Goal: Transaction & Acquisition: Book appointment/travel/reservation

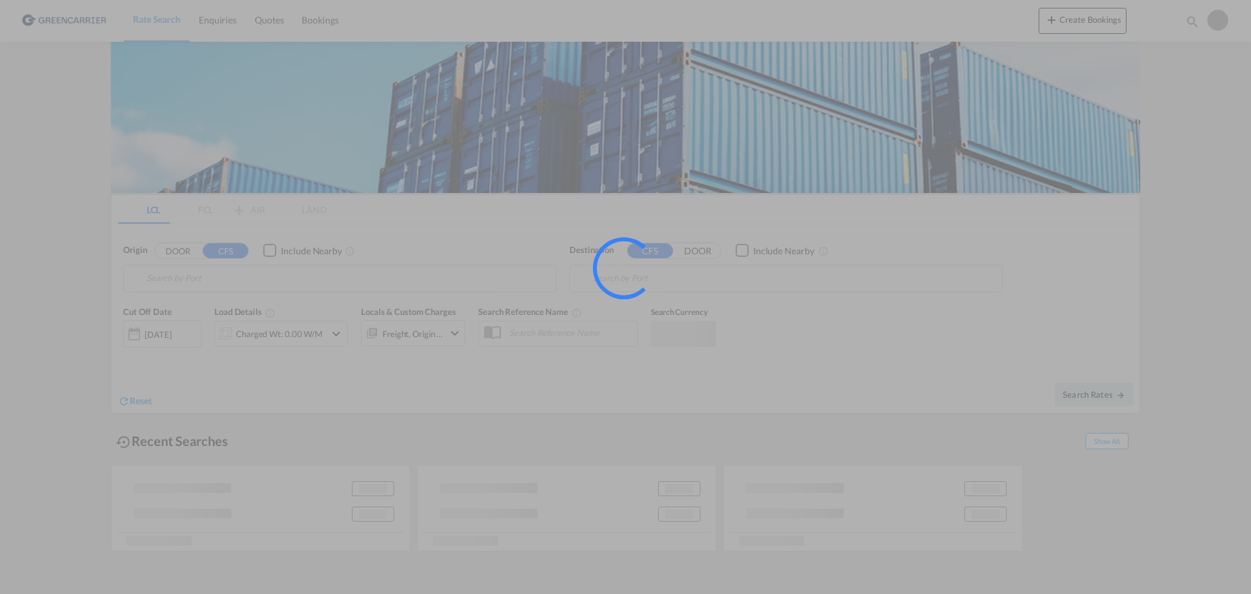
type input "DK-5700, [GEOGRAPHIC_DATA]"
type input "Yantian, GD, CNYTN"
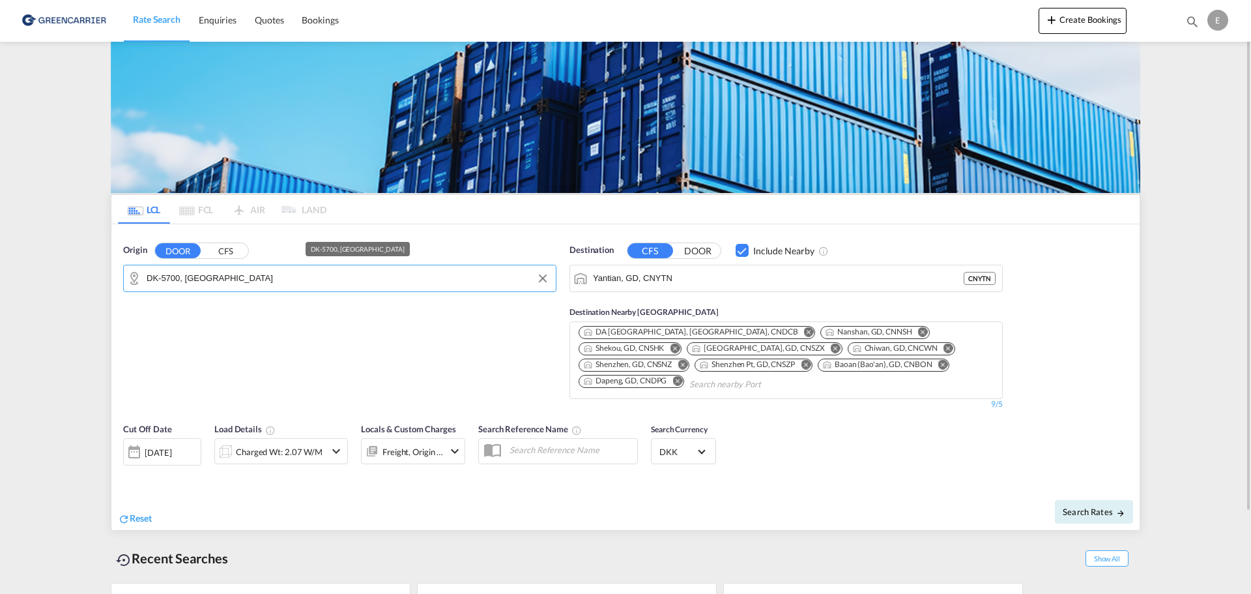
click at [236, 280] on input "DK-5700, [GEOGRAPHIC_DATA]" at bounding box center [348, 278] width 403 height 20
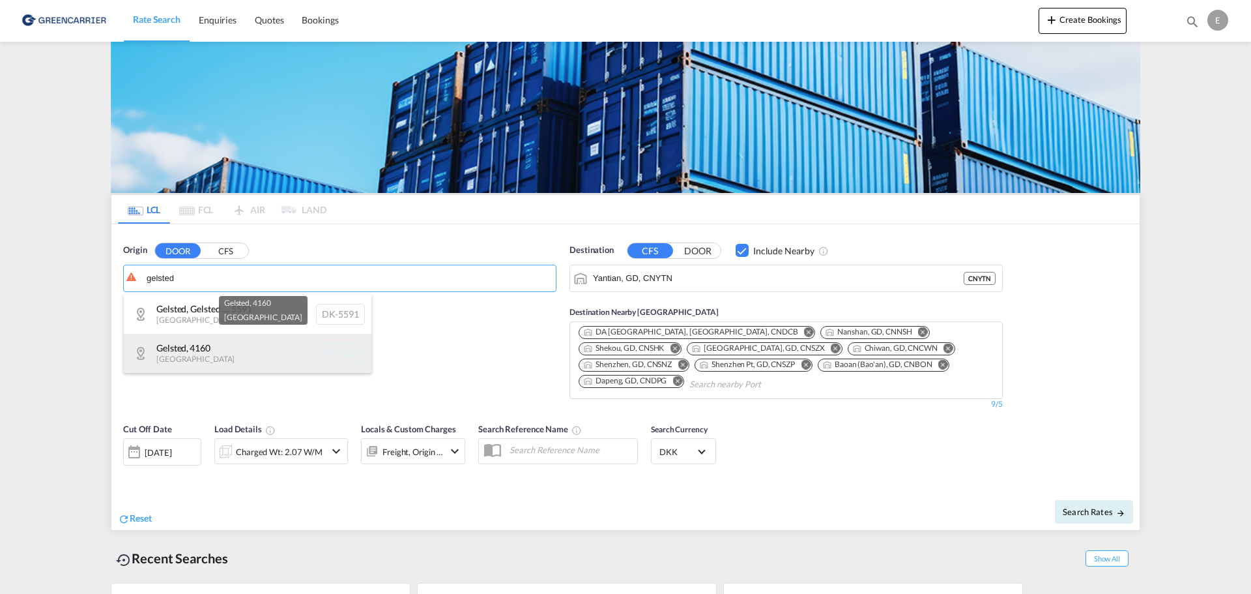
click at [223, 355] on div "Gelsted , 4160 Denmark DK-4160" at bounding box center [248, 353] width 248 height 39
type input "DK-4160, Gelsted"
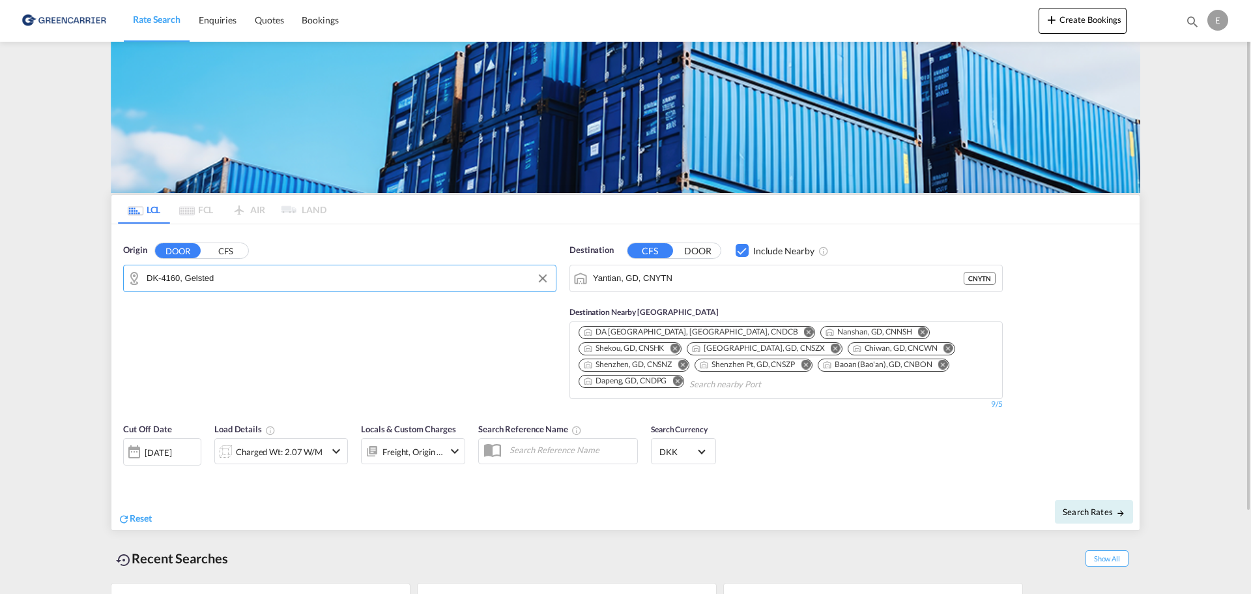
click at [705, 267] on md-autocomplete "Yantian, GD, CNYTN" at bounding box center [778, 278] width 371 height 22
drag, startPoint x: 740, startPoint y: 274, endPoint x: 343, endPoint y: 298, distance: 398.2
click at [420, 267] on div "Origin DOOR CFS DK-4160, Gelsted Destination CFS DOOR Include Nearby [PERSON_NA…" at bounding box center [625, 320] width 1028 height 192
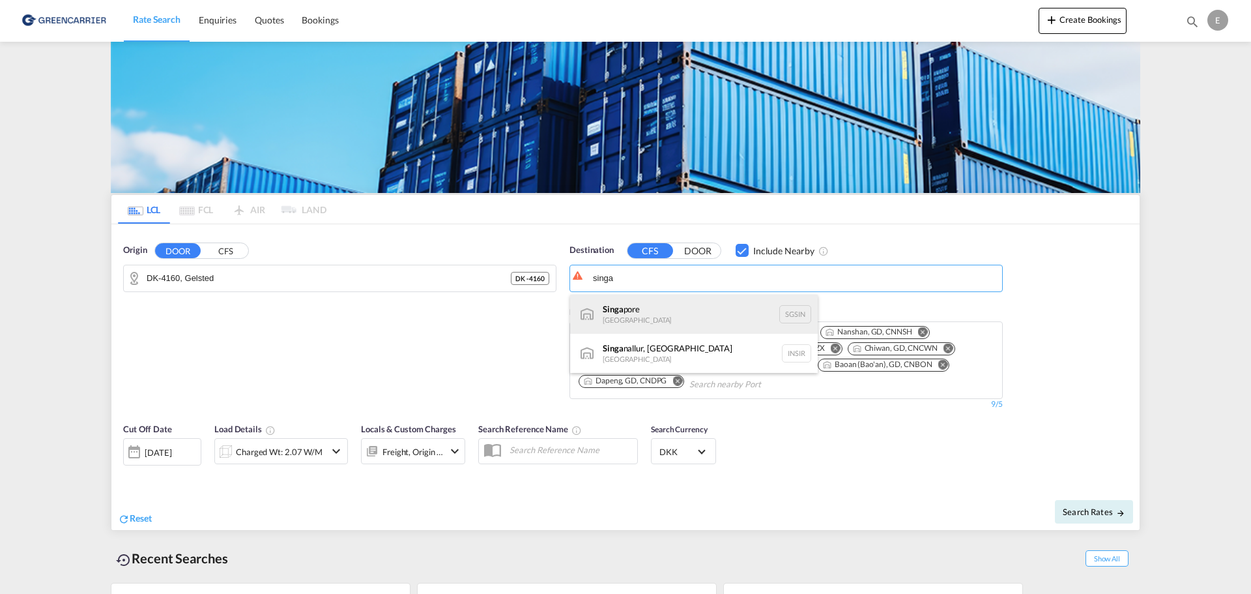
click at [628, 308] on div "Singa pore [GEOGRAPHIC_DATA] [GEOGRAPHIC_DATA]" at bounding box center [694, 314] width 248 height 39
type input "[GEOGRAPHIC_DATA], SGSIN"
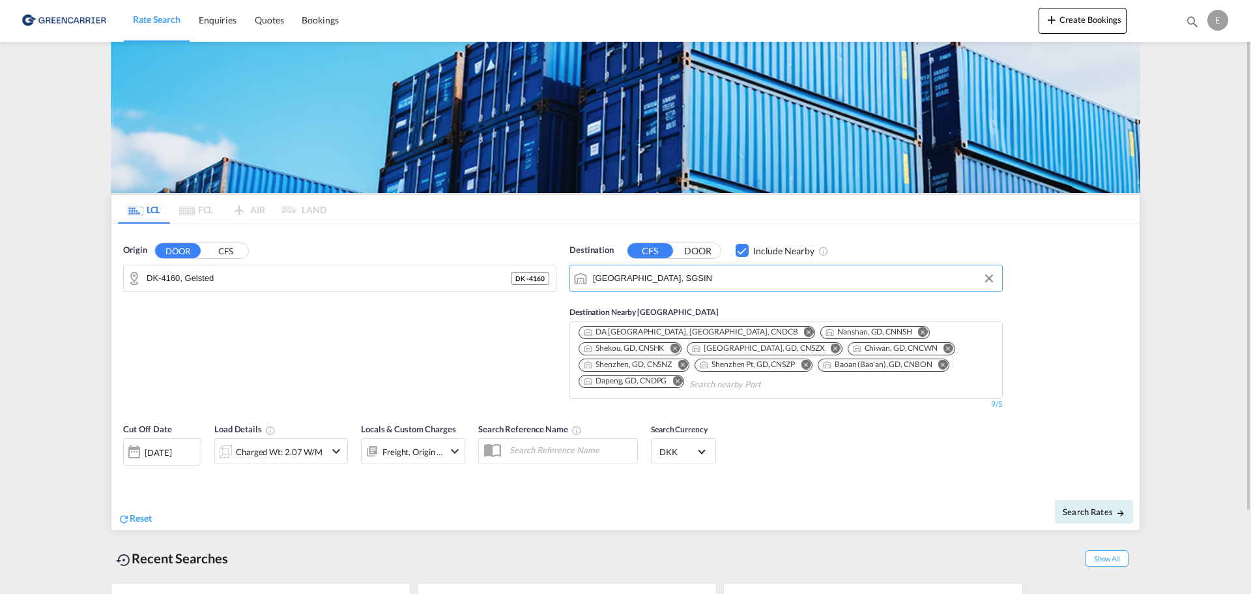
click at [795, 326] on button "Remove" at bounding box center [805, 332] width 20 height 13
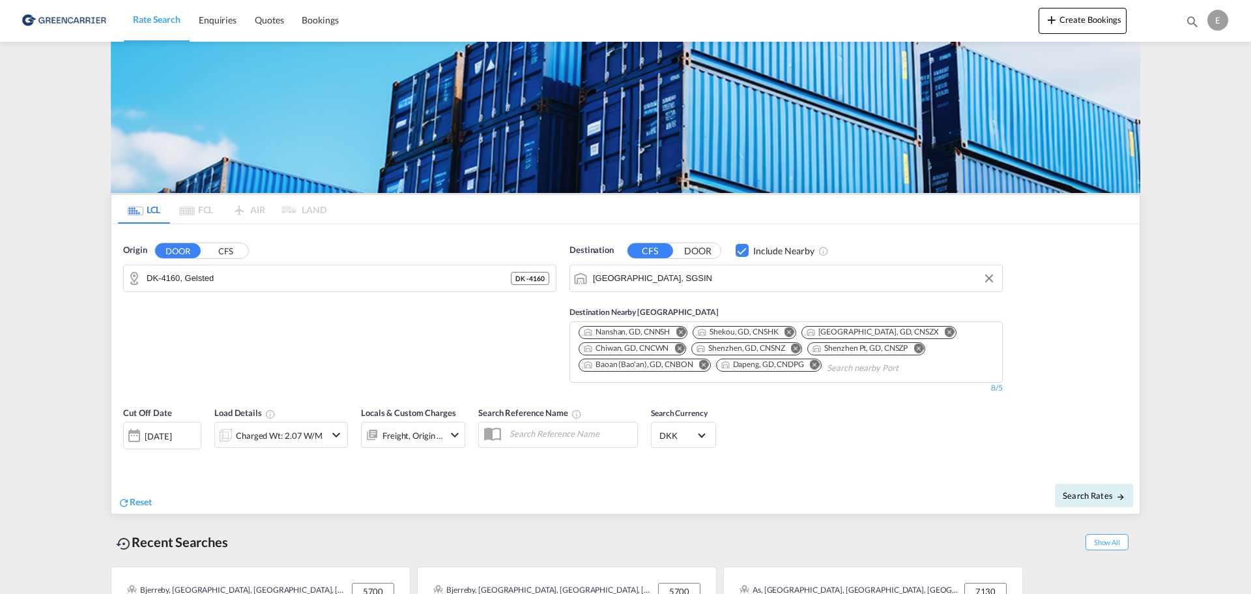
click at [682, 330] on md-icon "Remove" at bounding box center [681, 331] width 10 height 10
click at [681, 330] on button "Remove" at bounding box center [671, 332] width 20 height 13
click at [714, 328] on button "Remove" at bounding box center [724, 332] width 20 height 13
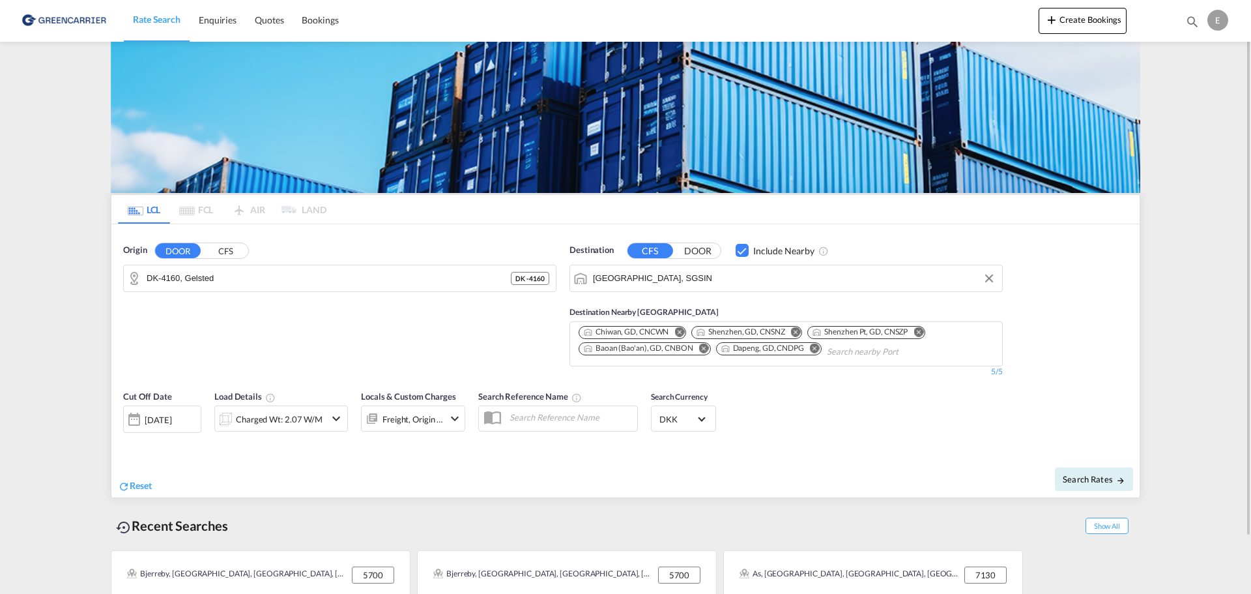
click at [681, 328] on md-icon "Remove" at bounding box center [679, 331] width 10 height 10
click at [682, 328] on md-icon "Remove" at bounding box center [683, 331] width 10 height 10
click at [691, 331] on md-icon "Remove" at bounding box center [690, 331] width 10 height 10
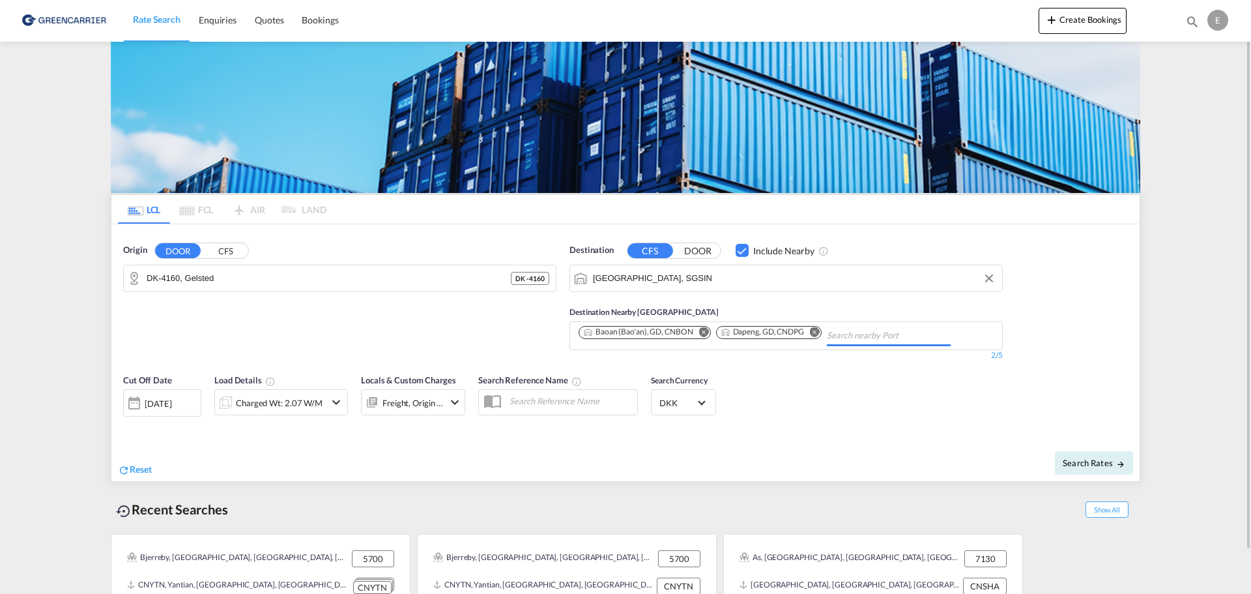
click at [691, 331] on button "Remove" at bounding box center [701, 332] width 20 height 13
click at [682, 332] on md-icon "Remove" at bounding box center [678, 331] width 10 height 10
click at [292, 402] on div "Charged Wt: 2.07 W/M" at bounding box center [279, 403] width 87 height 18
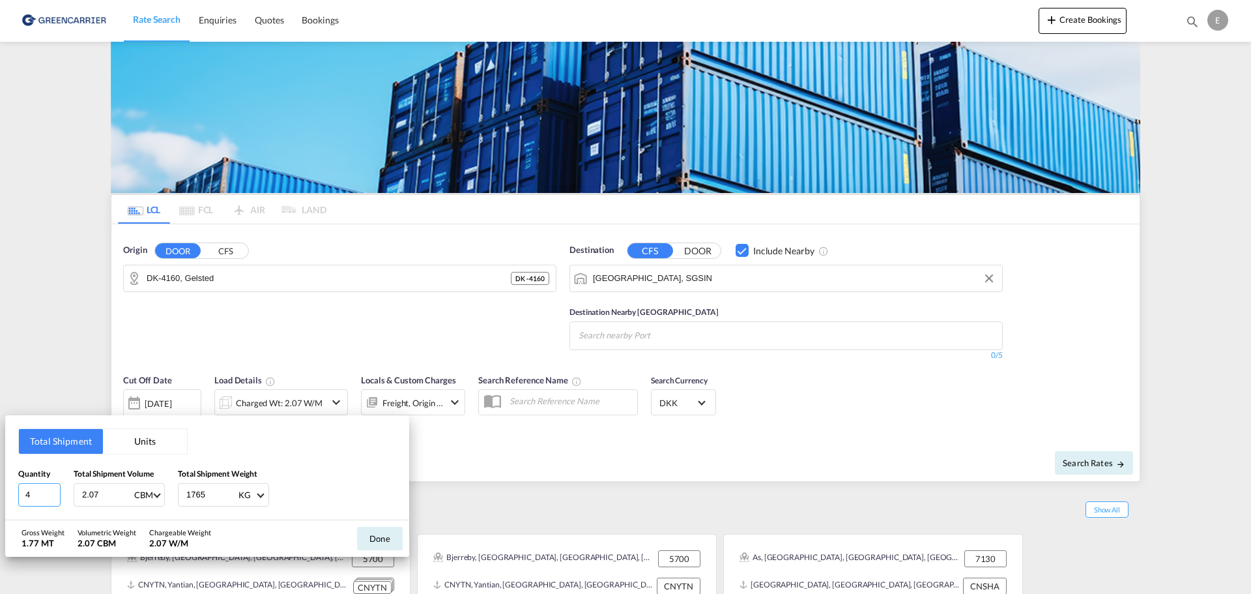
drag, startPoint x: 43, startPoint y: 496, endPoint x: -45, endPoint y: 486, distance: 88.5
click at [0, 486] on html "Rate Search Enquiries Quotes Bookings Rate Search Enquiries" at bounding box center [625, 297] width 1251 height 594
drag, startPoint x: 113, startPoint y: 495, endPoint x: 26, endPoint y: 489, distance: 86.8
click at [27, 489] on div "Quantity 4 Total Shipment Volume 2.07 CBM CBM CFT Total Shipment Weight 1765 KG…" at bounding box center [207, 486] width 378 height 39
type input "16.409"
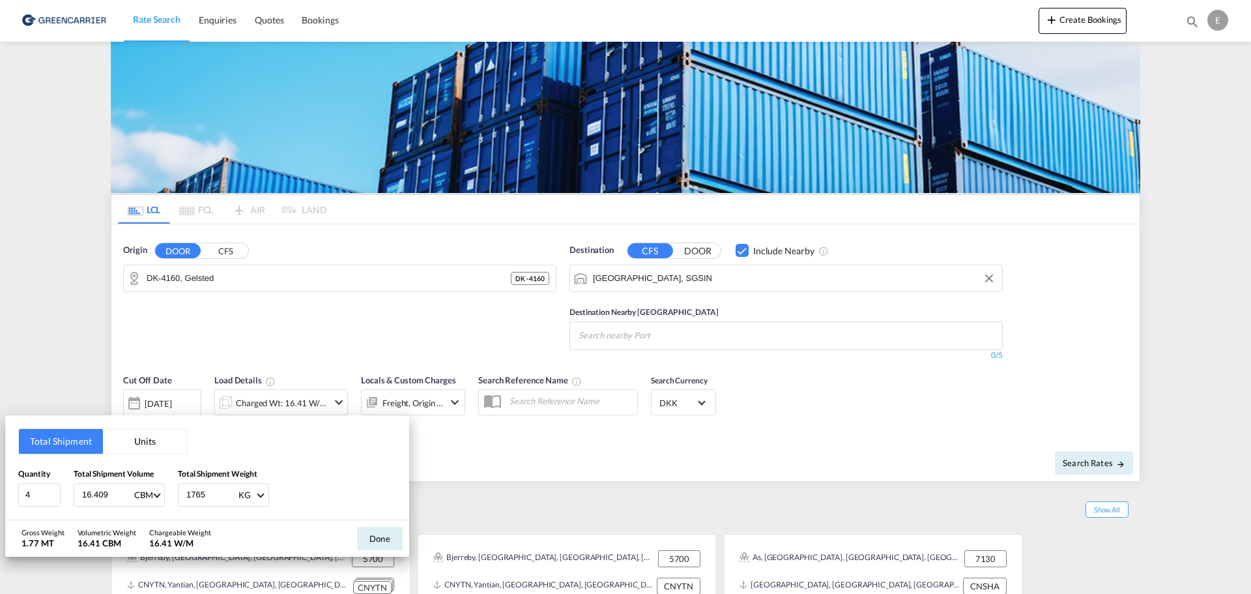
drag, startPoint x: 217, startPoint y: 492, endPoint x: -14, endPoint y: 469, distance: 231.9
click at [0, 469] on html "Rate Search Enquiries Quotes Bookings Rate Search Enquiries" at bounding box center [625, 297] width 1251 height 594
type input "798.17"
drag, startPoint x: 38, startPoint y: 505, endPoint x: -70, endPoint y: 486, distance: 110.5
click at [0, 486] on html "Rate Search Enquiries Quotes Bookings Rate Search Enquiries" at bounding box center [625, 297] width 1251 height 594
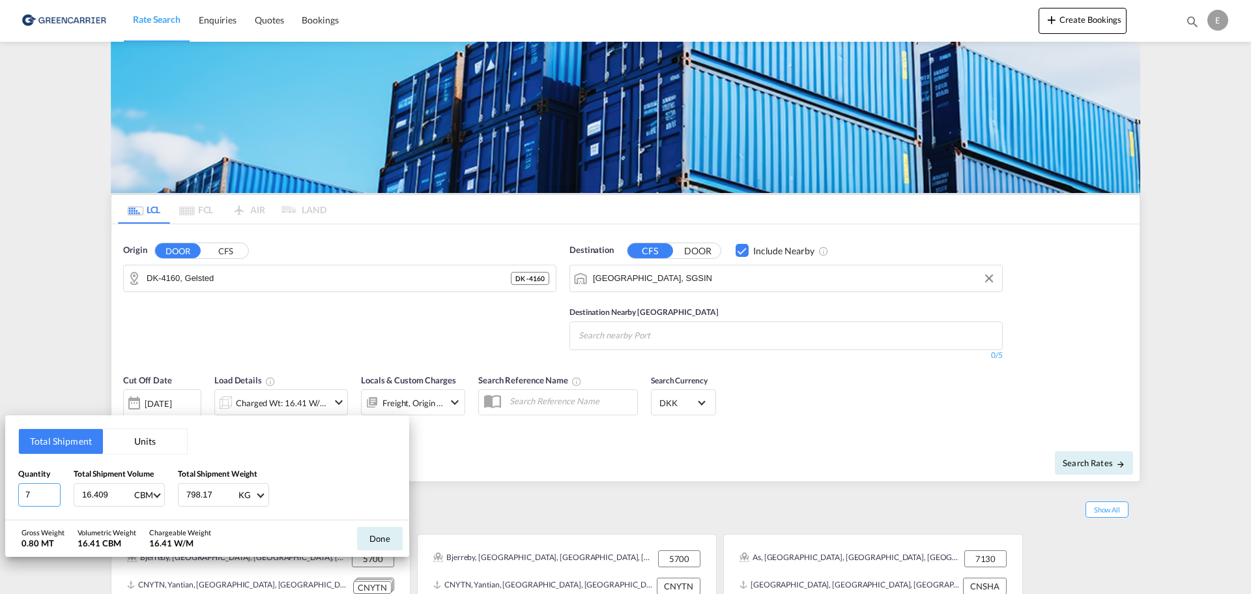
type input "7"
click at [383, 535] on button "Done" at bounding box center [380, 538] width 46 height 23
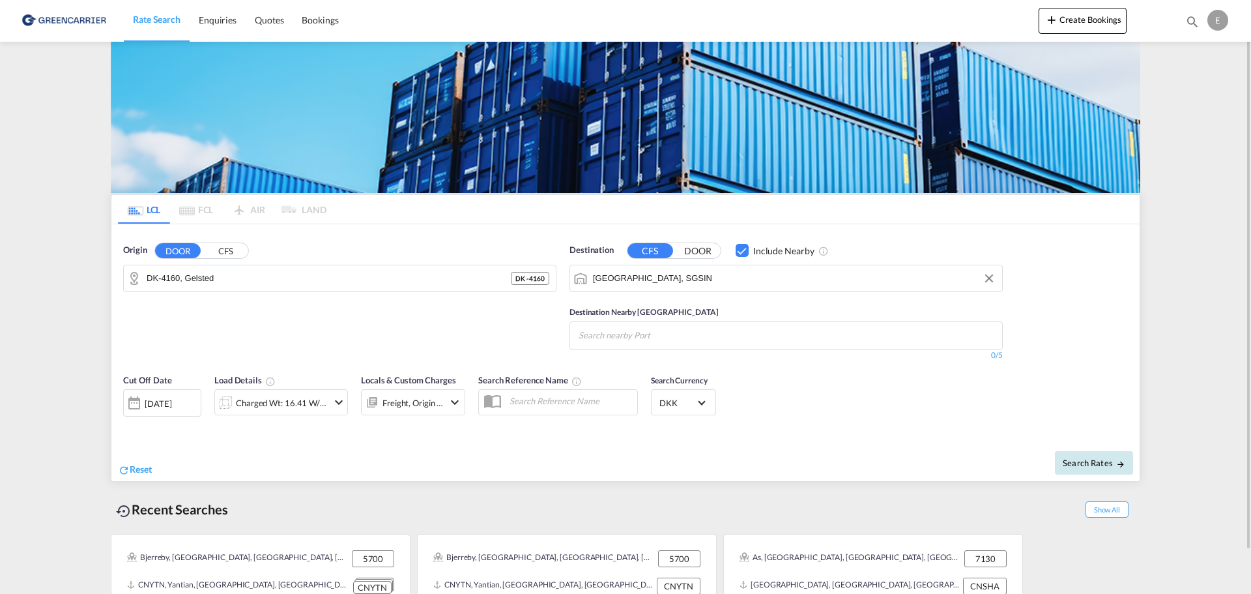
click at [1095, 458] on span "Search Rates" at bounding box center [1094, 462] width 63 height 10
click at [697, 251] on button "DOOR" at bounding box center [698, 250] width 46 height 15
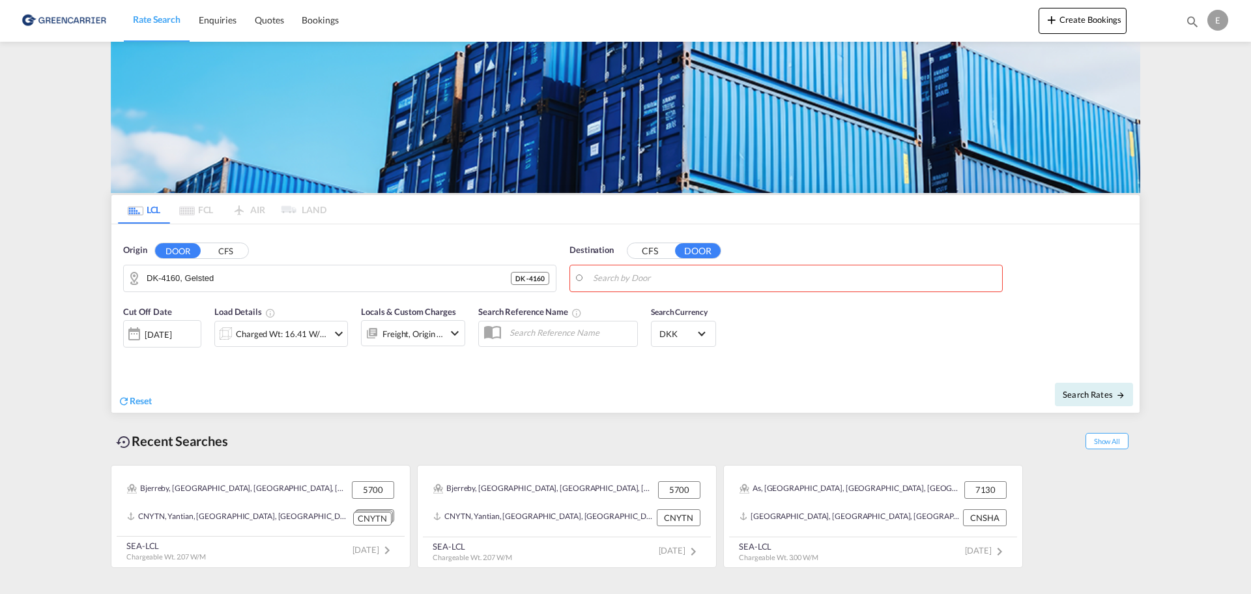
click at [639, 276] on input "Search by Door" at bounding box center [794, 278] width 403 height 20
click at [648, 250] on button "CFS" at bounding box center [651, 250] width 46 height 15
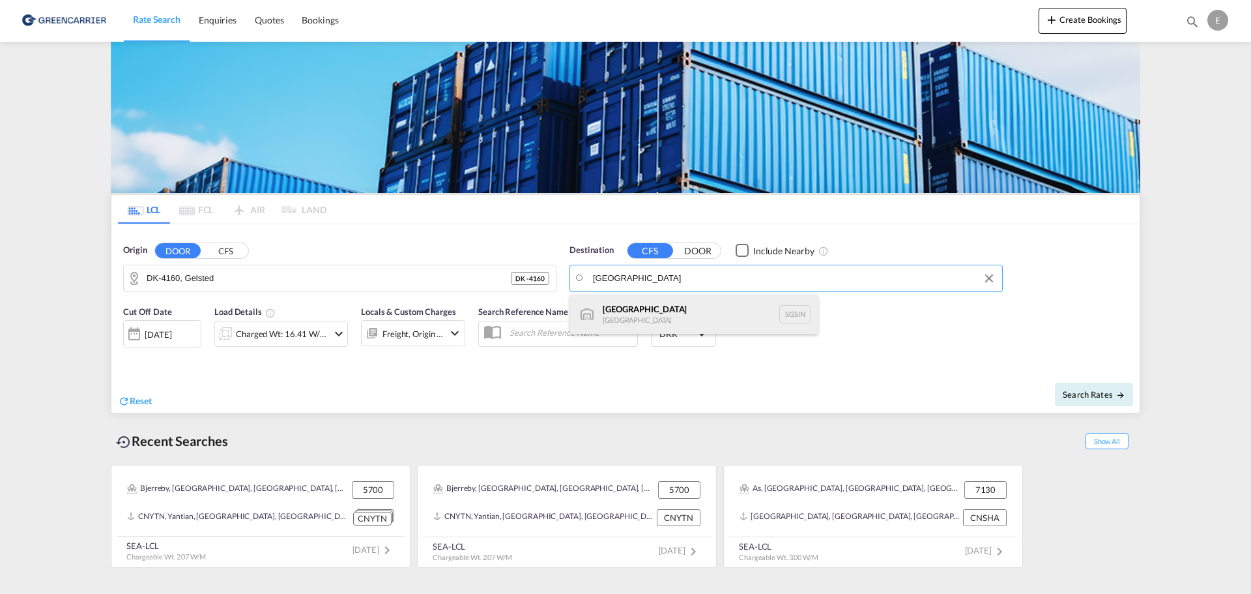
click at [646, 306] on div "Singapore [GEOGRAPHIC_DATA] [GEOGRAPHIC_DATA]" at bounding box center [694, 314] width 248 height 39
type input "[GEOGRAPHIC_DATA], SGSIN"
click at [1082, 394] on span "Search Rates" at bounding box center [1094, 394] width 63 height 10
type input "4160 to SGSIN / [DATE]"
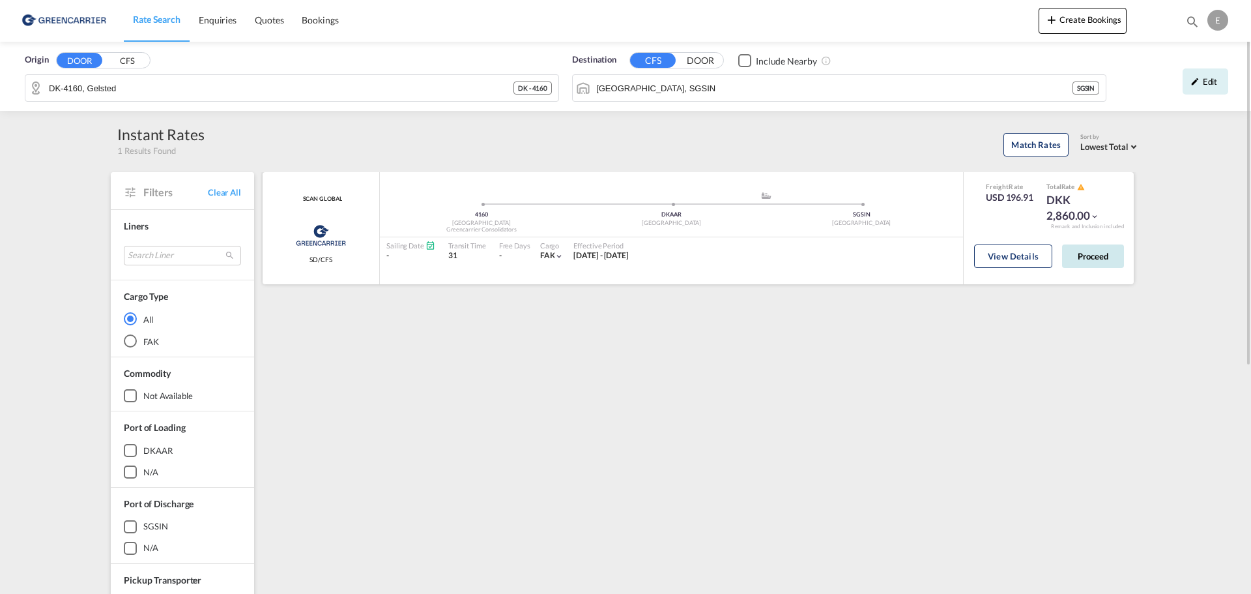
click at [1092, 253] on button "Proceed" at bounding box center [1093, 255] width 62 height 23
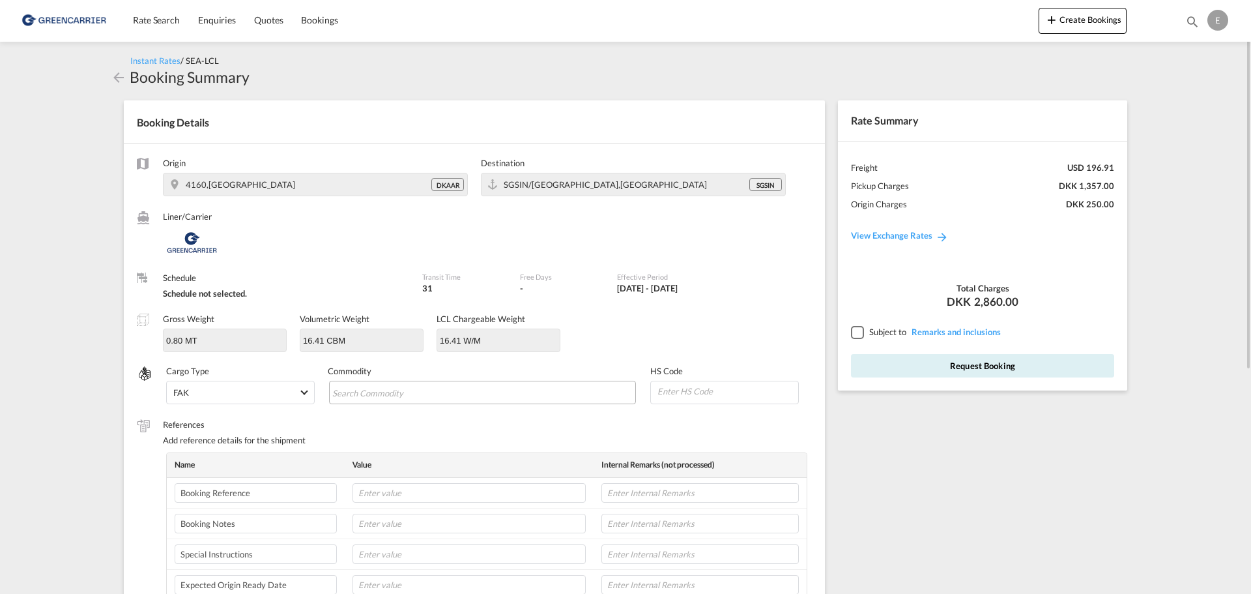
scroll to position [130, 0]
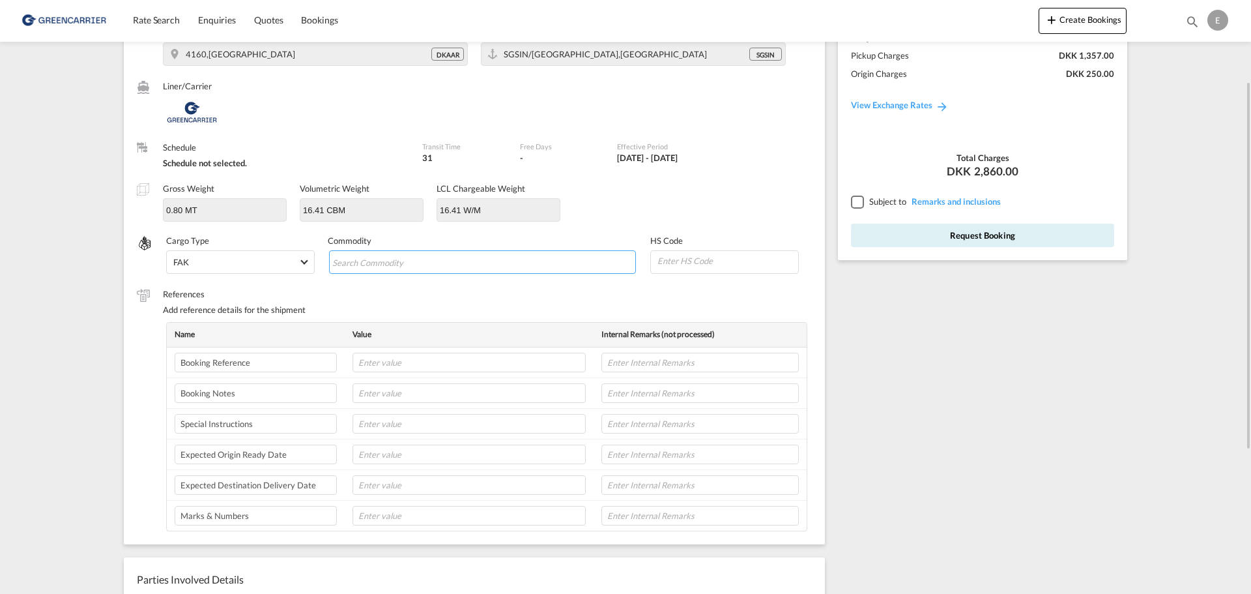
click at [437, 253] on input "Chips input." at bounding box center [391, 262] width 119 height 21
paste input "94016900"
type input "94016900"
click at [687, 274] on div "HS Code" at bounding box center [731, 255] width 162 height 40
click at [689, 264] on input at bounding box center [727, 261] width 142 height 20
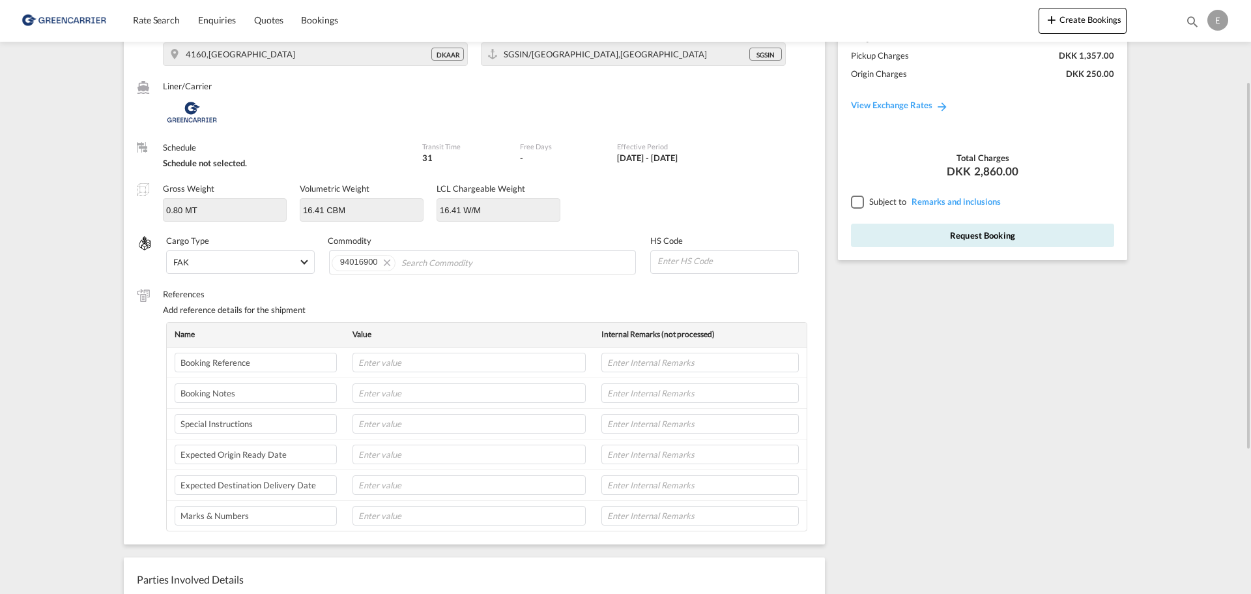
paste input "94016900"
type input "94016900"
drag, startPoint x: 532, startPoint y: 265, endPoint x: 456, endPoint y: 265, distance: 76.2
click at [465, 265] on md-chips-wrap "94016900" at bounding box center [483, 261] width 308 height 23
click at [388, 265] on md-icon "Remove 94016900" at bounding box center [387, 262] width 16 height 16
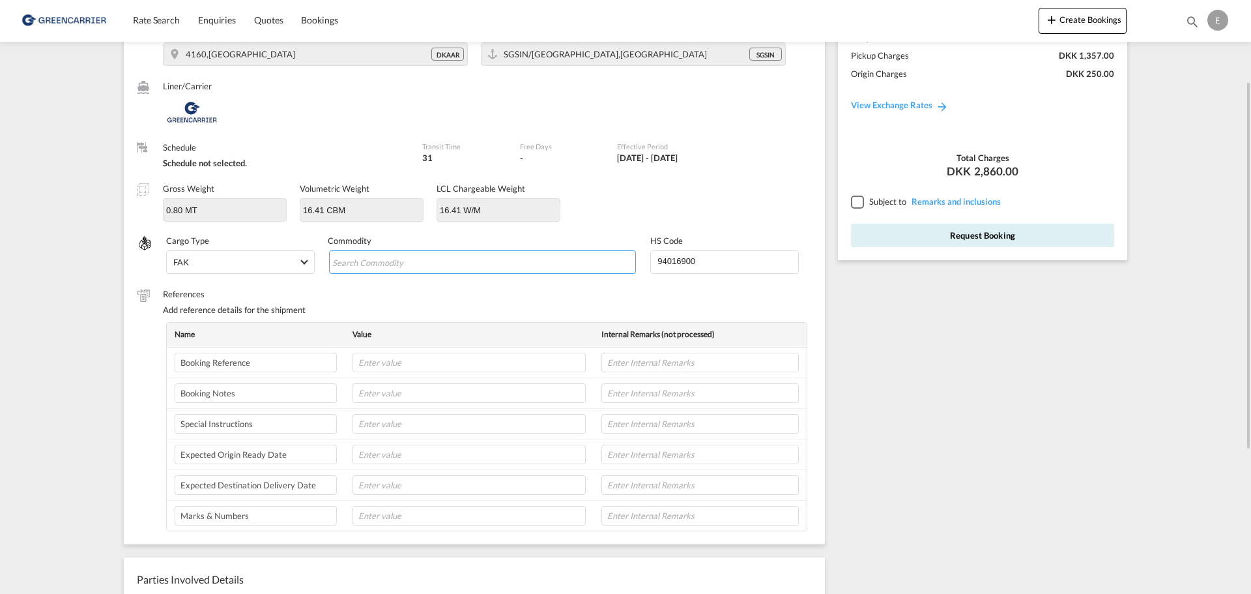
click at [372, 264] on input "Chips input." at bounding box center [391, 262] width 119 height 21
type input "FURNITURES"
click at [407, 289] on li "No commodity matching "FURNITURES" were found." at bounding box center [392, 288] width 120 height 31
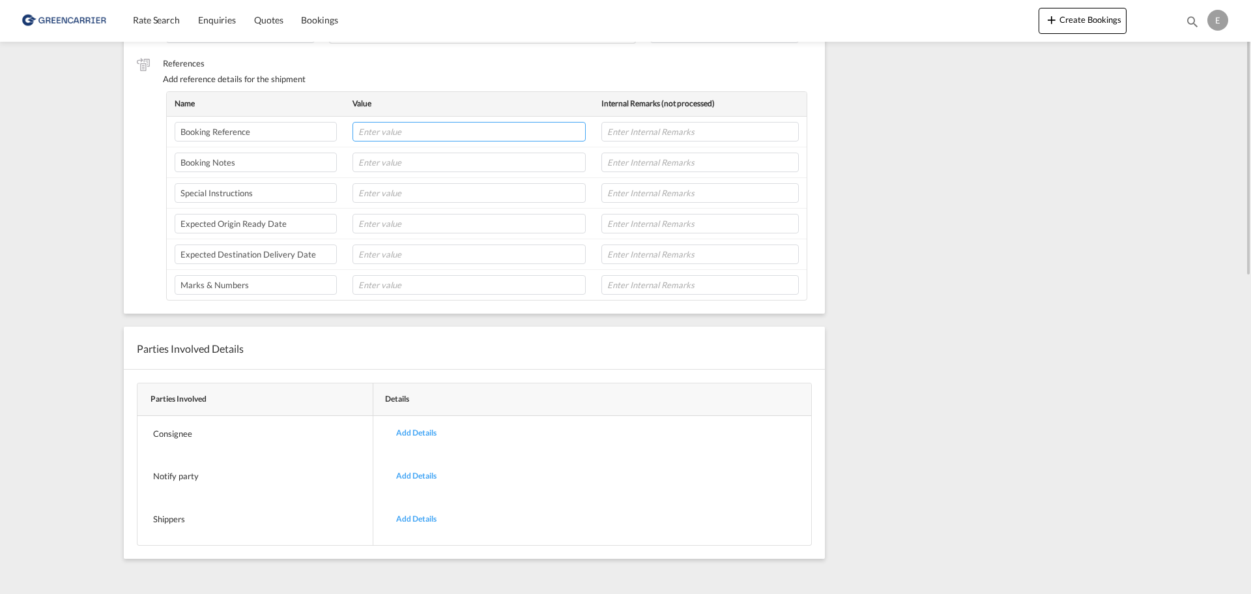
scroll to position [100, 0]
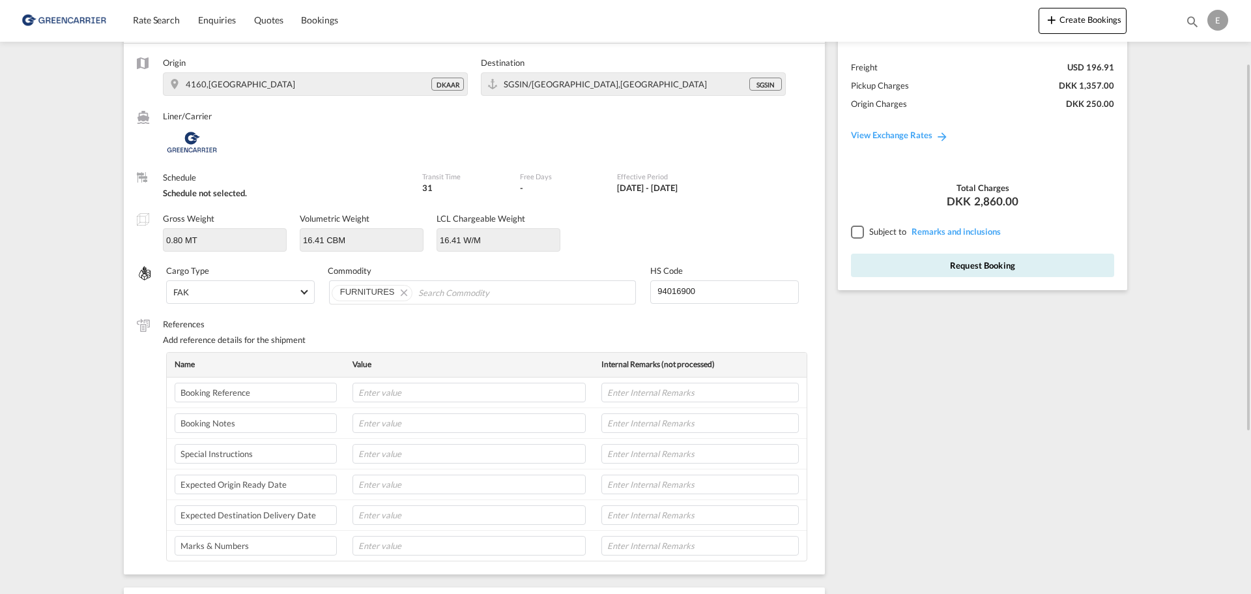
click at [860, 231] on div at bounding box center [857, 231] width 12 height 12
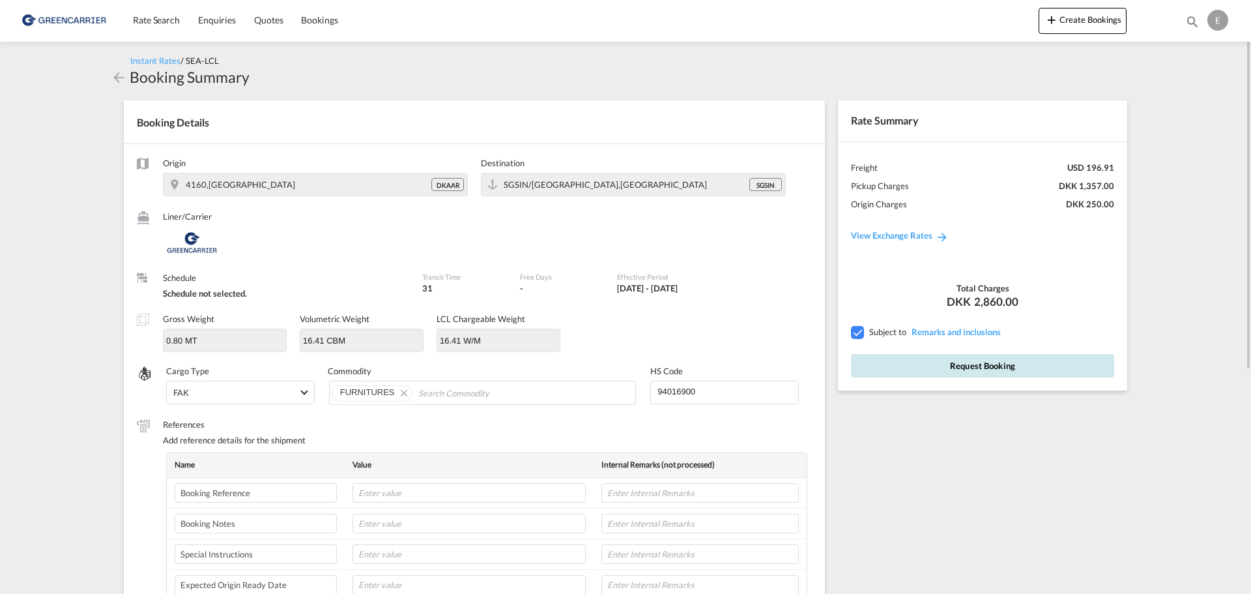
click at [955, 364] on button "Request Booking" at bounding box center [982, 365] width 263 height 23
